Goal: Information Seeking & Learning: Check status

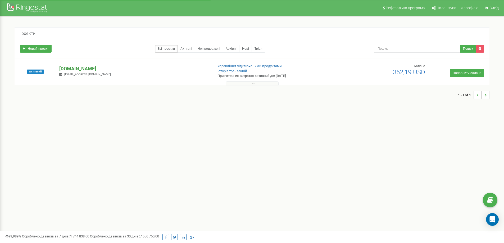
click at [86, 71] on p "[DOMAIN_NAME]" at bounding box center [133, 68] width 149 height 7
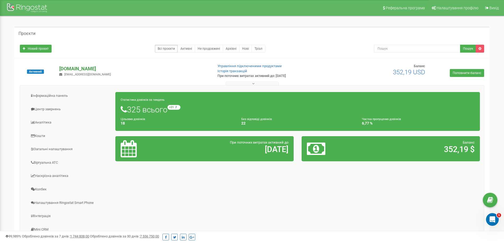
click at [71, 67] on p "[DOMAIN_NAME]" at bounding box center [133, 68] width 149 height 7
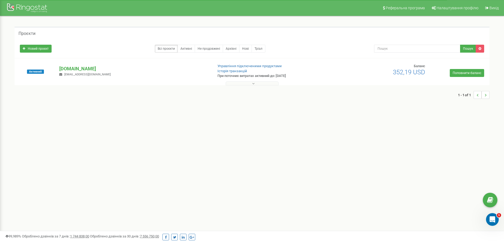
click at [239, 83] on button at bounding box center [252, 83] width 53 height 4
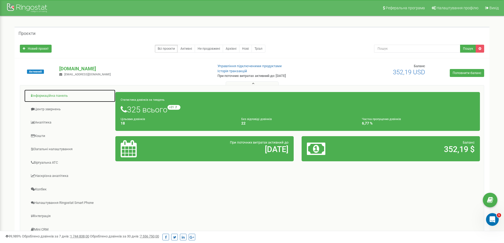
click at [53, 96] on link "Інформаційна панель" at bounding box center [69, 95] width 91 height 13
click at [74, 68] on p "[DOMAIN_NAME]" at bounding box center [133, 68] width 149 height 7
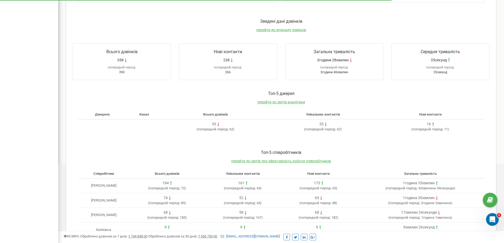
scroll to position [169, 0]
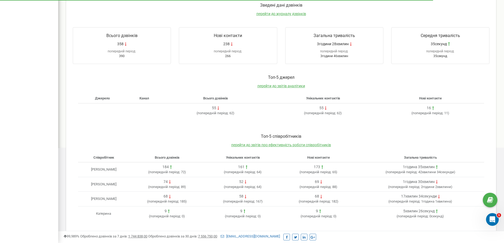
click at [318, 194] on div "68" at bounding box center [318, 196] width 71 height 5
click at [308, 198] on div "68" at bounding box center [318, 196] width 71 height 5
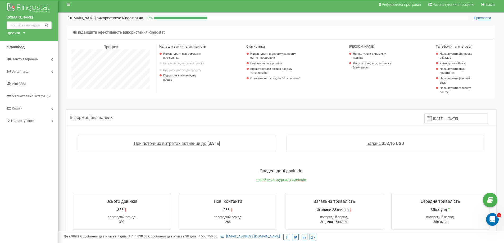
scroll to position [0, 0]
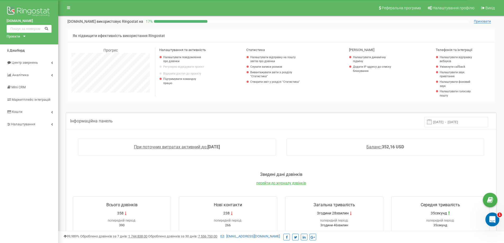
click at [492, 220] on icon "Открыть службу сообщений Intercom" at bounding box center [491, 218] width 9 height 9
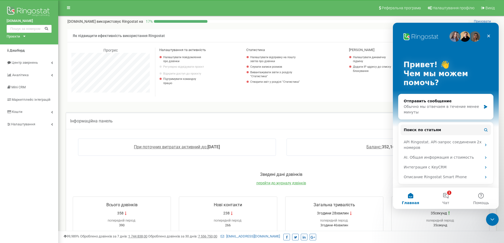
click at [494, 34] on div "Привет! 👋 Чем мы можем помочь? Отправить сообщение Обычно мы отвечаем в течение…" at bounding box center [446, 137] width 106 height 228
click at [491, 35] on div "Закрыть" at bounding box center [489, 36] width 10 height 10
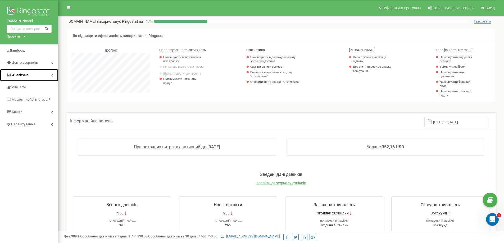
click at [23, 76] on span "Аналiтика" at bounding box center [20, 75] width 16 height 4
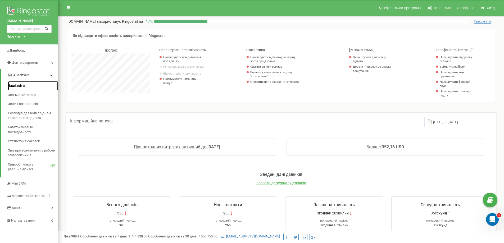
click at [22, 85] on span "Ваші звіти" at bounding box center [16, 85] width 17 height 5
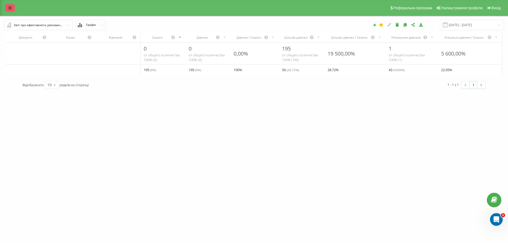
click at [11, 11] on link at bounding box center [10, 7] width 10 height 7
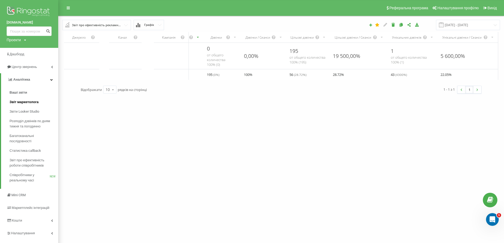
click at [30, 101] on span "Звіт маркетолога" at bounding box center [24, 101] width 29 height 5
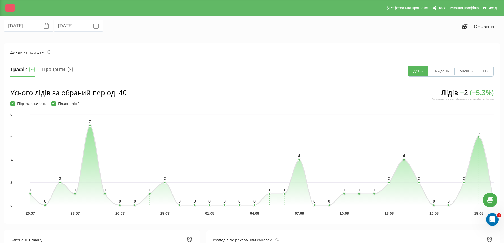
click at [9, 8] on icon at bounding box center [9, 8] width 3 height 4
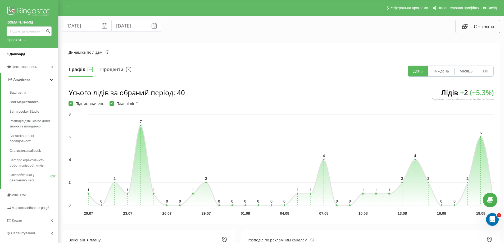
click at [18, 52] on span "Дашборд" at bounding box center [18, 54] width 16 height 4
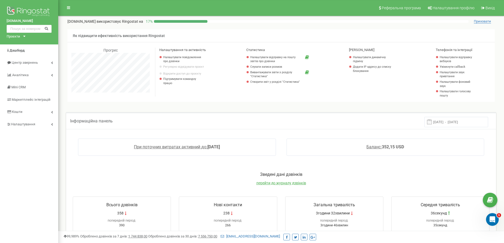
click at [272, 180] on div "Зведені дані дзвінків перейти до журналу дзвінків" at bounding box center [280, 181] width 427 height 19
click at [272, 182] on span "перейти до журналу дзвінків" at bounding box center [281, 183] width 50 height 4
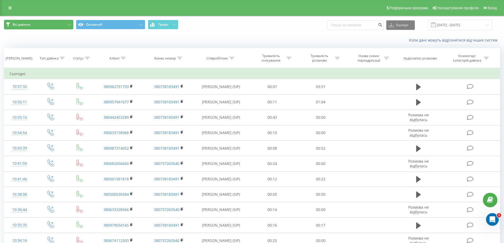
click at [57, 25] on button "Всі дзвінки" at bounding box center [38, 25] width 69 height 10
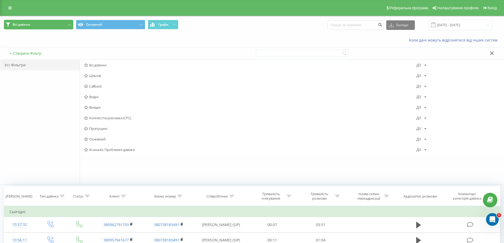
click at [57, 25] on button "Всі дзвінки" at bounding box center [38, 25] width 69 height 10
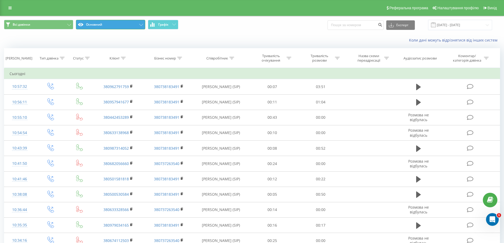
click at [98, 22] on button "Основний" at bounding box center [110, 25] width 69 height 10
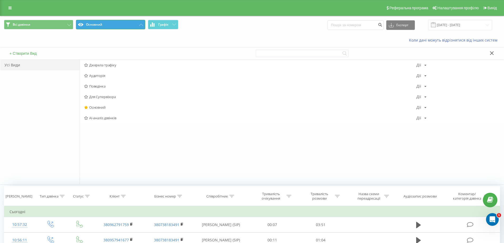
click at [101, 23] on button "Основний" at bounding box center [110, 25] width 69 height 10
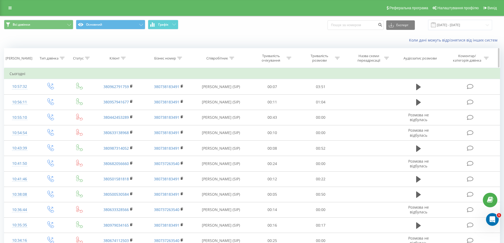
click at [231, 59] on icon at bounding box center [231, 58] width 5 height 3
click at [226, 79] on div "Містить" at bounding box center [221, 84] width 47 height 10
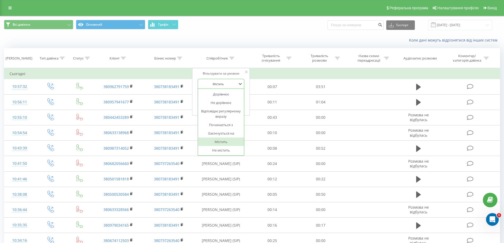
click at [232, 74] on div "Фільтрувати за умовою" at bounding box center [221, 73] width 47 height 5
click at [227, 94] on input "text" at bounding box center [221, 95] width 47 height 9
type input "[PERSON_NAME]"
click at [231, 106] on span "OK" at bounding box center [232, 106] width 15 height 8
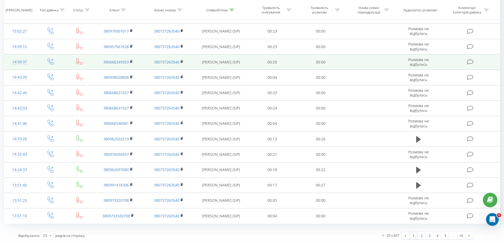
scroll to position [251, 0]
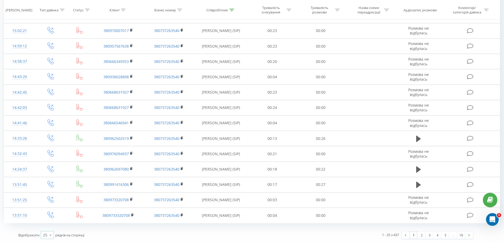
click at [48, 234] on icon at bounding box center [51, 235] width 8 height 10
click at [48, 226] on span "100" at bounding box center [46, 227] width 6 height 5
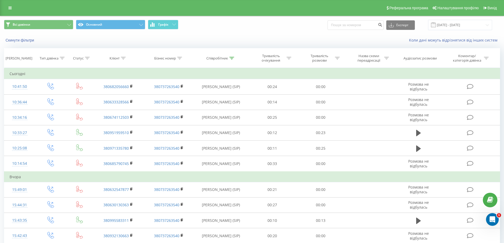
click at [31, 32] on div "Всі дзвінки Основний Графік Експорт .csv .xls .xlsx 20.07.2025 - 20.08.2025" at bounding box center [251, 25] width 503 height 18
click at [33, 29] on button "Всі дзвінки" at bounding box center [38, 25] width 69 height 10
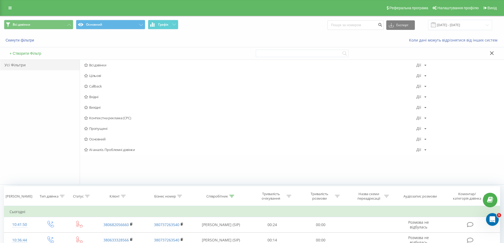
click at [69, 35] on div "Скинути фільтри Коли дані можуть відрізнятися вiд інших систем" at bounding box center [251, 40] width 503 height 13
click at [62, 27] on button "Всі дзвінки" at bounding box center [38, 25] width 69 height 10
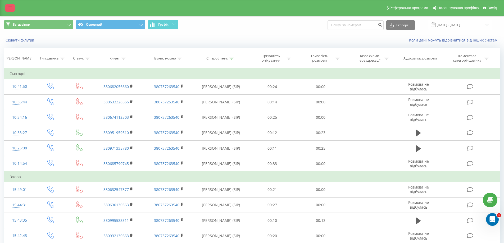
click at [9, 8] on icon at bounding box center [9, 8] width 3 height 4
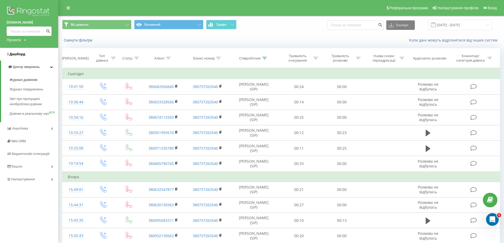
click at [21, 54] on span "Дашборд" at bounding box center [18, 54] width 16 height 4
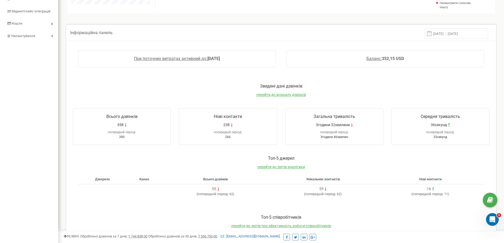
scroll to position [37, 0]
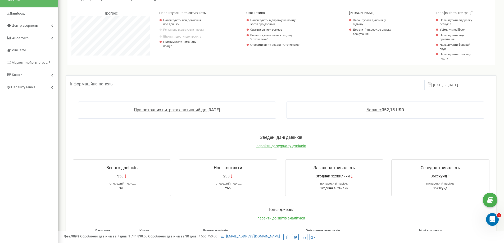
click at [446, 83] on input "[DATE] - [DATE]" at bounding box center [456, 85] width 64 height 10
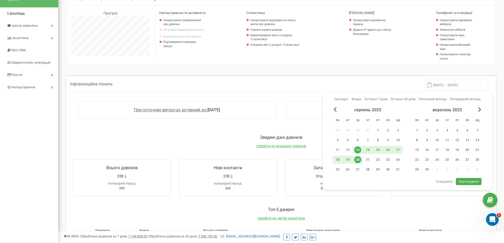
click at [377, 131] on div "1" at bounding box center [377, 130] width 7 height 7
click at [358, 157] on div "20" at bounding box center [357, 159] width 7 height 7
click at [461, 181] on span "Застосувати" at bounding box center [469, 181] width 20 height 5
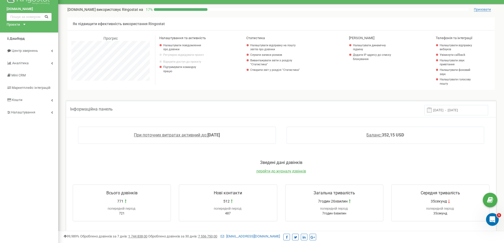
scroll to position [0, 0]
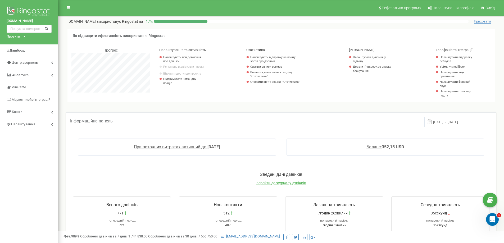
click at [444, 122] on input "[DATE] - [DATE]" at bounding box center [456, 122] width 64 height 10
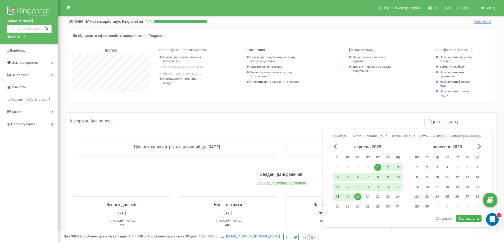
click at [338, 196] on div "18" at bounding box center [337, 196] width 7 height 7
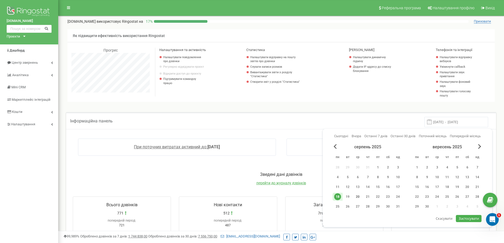
click at [358, 197] on div "20" at bounding box center [357, 196] width 7 height 7
click at [461, 219] on span "Застосувати" at bounding box center [469, 218] width 20 height 5
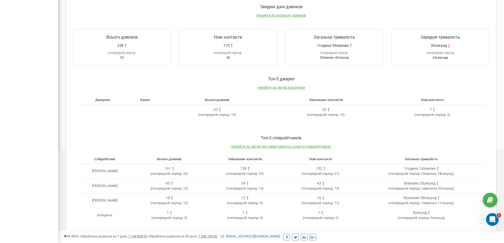
scroll to position [169, 0]
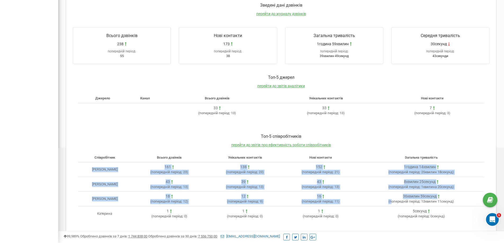
drag, startPoint x: 81, startPoint y: 177, endPoint x: 388, endPoint y: 195, distance: 308.1
click at [392, 202] on tbody "[PERSON_NAME] 161 ( попередній період: 23 ) 138 ( попередній період: 23 ) 152 (…" at bounding box center [281, 191] width 406 height 59
click at [385, 186] on div "8хвилин 25секунд ( попередній період: 1хвилина 20секунд )" at bounding box center [420, 184] width 121 height 10
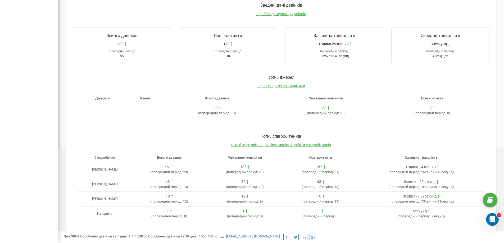
click at [377, 127] on div "Toп-5 джерел перейти до звітів аналітики Джерело Канал Всього дзвінків Унікальн…" at bounding box center [280, 98] width 427 height 59
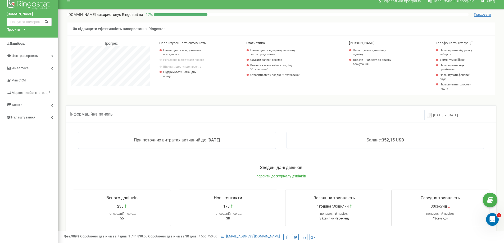
scroll to position [0, 0]
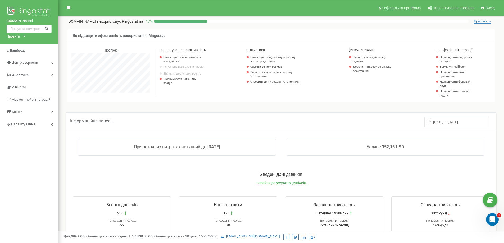
click at [442, 122] on input "[DATE] - [DATE]" at bounding box center [456, 122] width 64 height 10
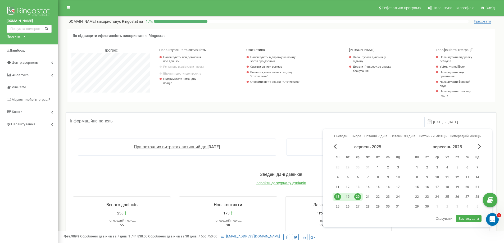
click at [340, 187] on div "11" at bounding box center [337, 187] width 7 height 7
click at [379, 188] on div "15" at bounding box center [377, 187] width 7 height 7
click at [397, 186] on div "17" at bounding box center [397, 187] width 7 height 7
click at [336, 186] on div "11" at bounding box center [337, 187] width 7 height 7
click at [468, 216] on span "Застосувати" at bounding box center [469, 218] width 20 height 5
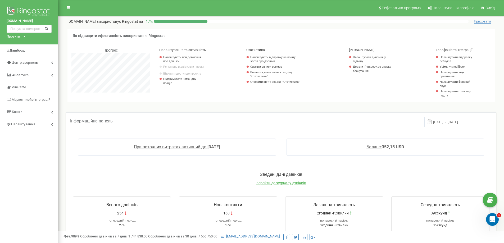
click at [433, 126] on input "11.08.2025 - 17.08.2025" at bounding box center [456, 122] width 64 height 10
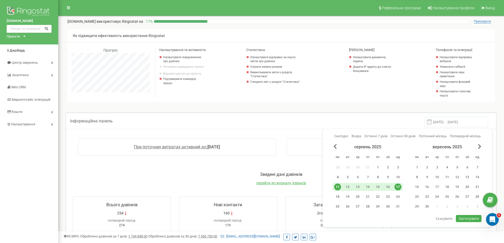
click at [334, 176] on div "4" at bounding box center [337, 177] width 7 height 7
click at [395, 176] on div "10" at bounding box center [397, 177] width 7 height 7
click at [460, 218] on span "Застосувати" at bounding box center [469, 218] width 20 height 5
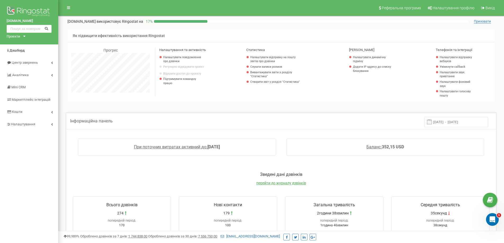
click at [454, 121] on input "04.08.2025 - 10.08.2025" at bounding box center [456, 122] width 64 height 10
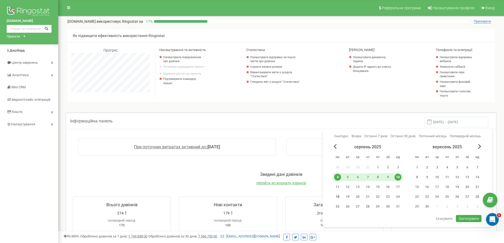
click at [336, 196] on div "18" at bounding box center [337, 196] width 7 height 7
click at [401, 194] on div "24" at bounding box center [397, 196] width 7 height 7
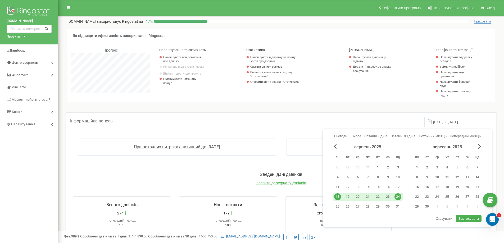
click at [468, 217] on span "Застосувати" at bounding box center [469, 218] width 20 height 5
type input "18.08.2025 - 24.08.2025"
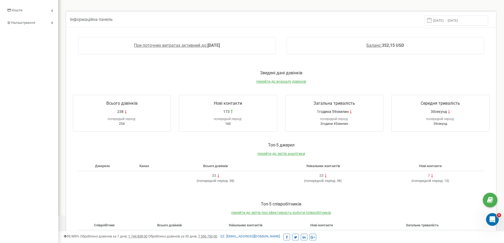
scroll to position [106, 0]
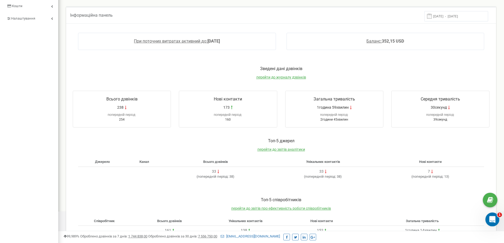
click at [488, 219] on icon "Открыть службу сообщений Intercom" at bounding box center [491, 218] width 9 height 9
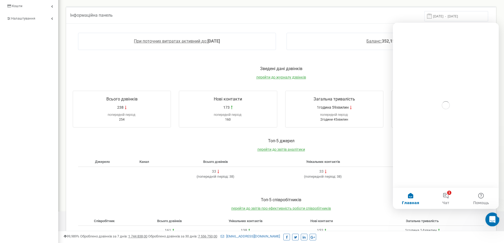
scroll to position [0, 0]
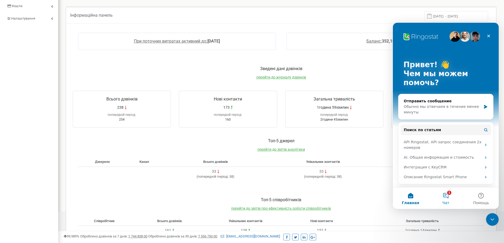
click at [447, 190] on button "1 Чат" at bounding box center [445, 198] width 35 height 21
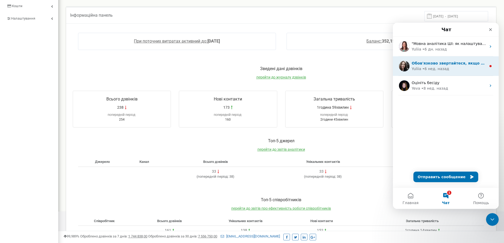
click at [434, 66] on div "Обов'язково звертайтеся, якщо виникнуть питання! 😉 have a good day" at bounding box center [448, 64] width 75 height 6
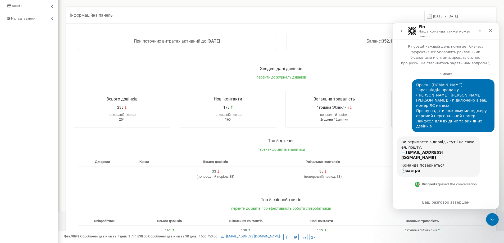
scroll to position [34, 0]
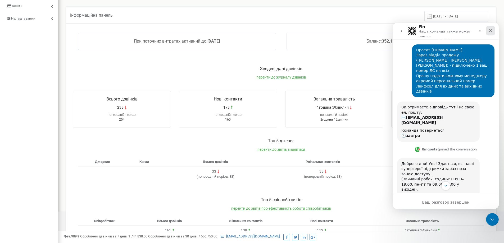
click at [493, 28] on div "Закрыть" at bounding box center [491, 31] width 10 height 10
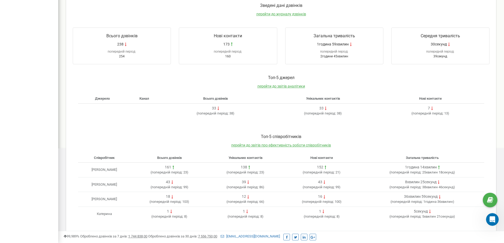
scroll to position [169, 0]
